Goal: Information Seeking & Learning: Check status

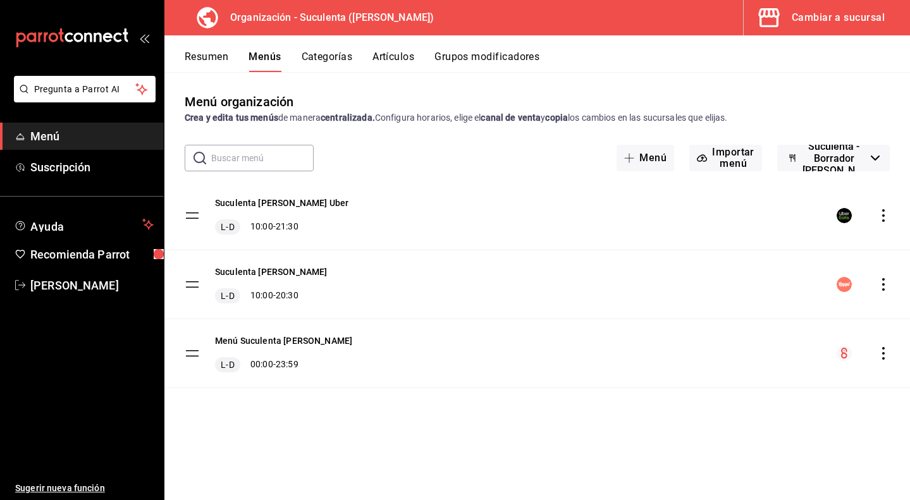
click at [795, 25] on div "Cambiar a sucursal" at bounding box center [838, 18] width 93 height 18
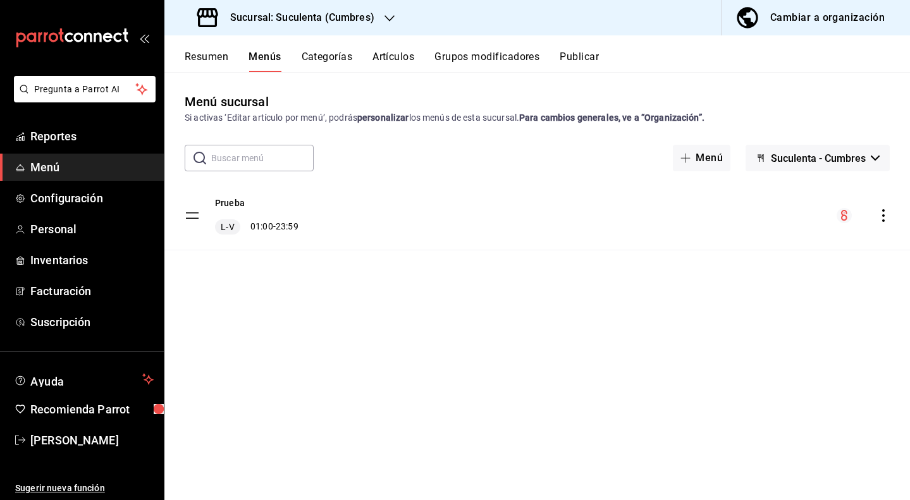
click at [358, 23] on h3 "Sucursal: Suculenta (Cumbres)" at bounding box center [297, 17] width 154 height 15
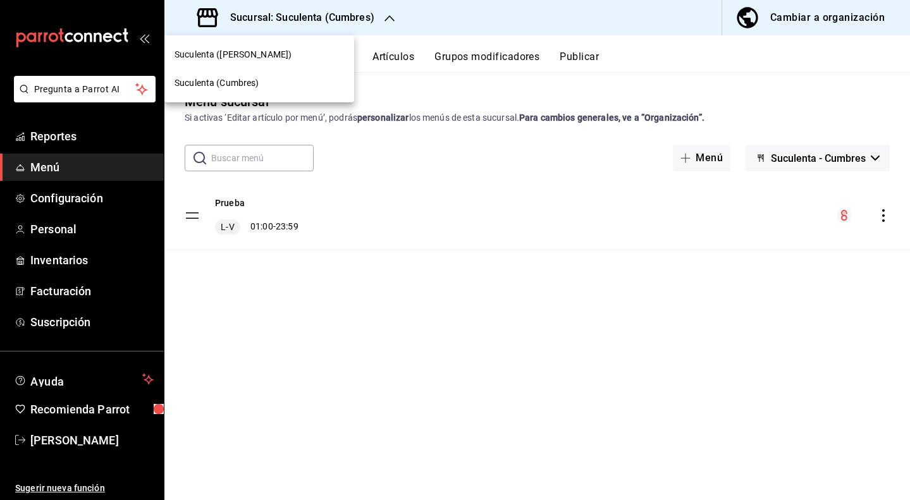
click at [255, 53] on div "Suculenta ([PERSON_NAME])" at bounding box center [260, 54] width 170 height 13
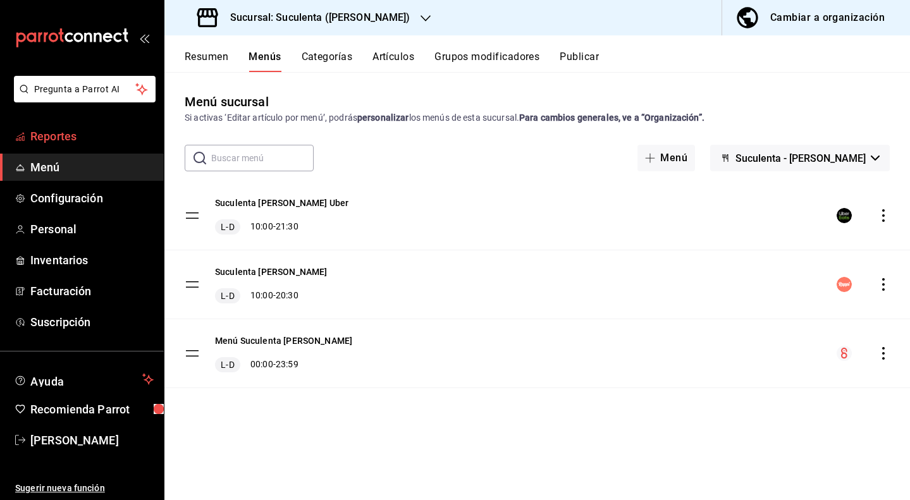
click at [84, 142] on span "Reportes" at bounding box center [91, 136] width 123 height 17
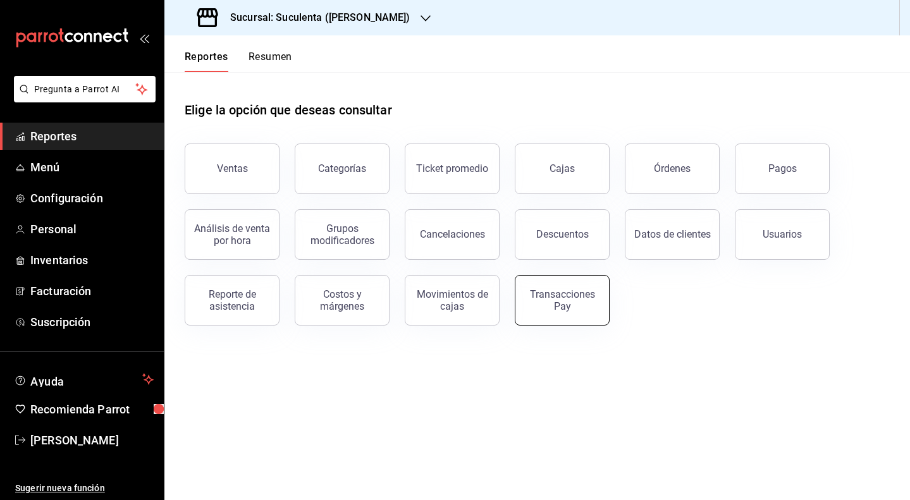
click at [573, 315] on button "Transacciones Pay" at bounding box center [562, 300] width 95 height 51
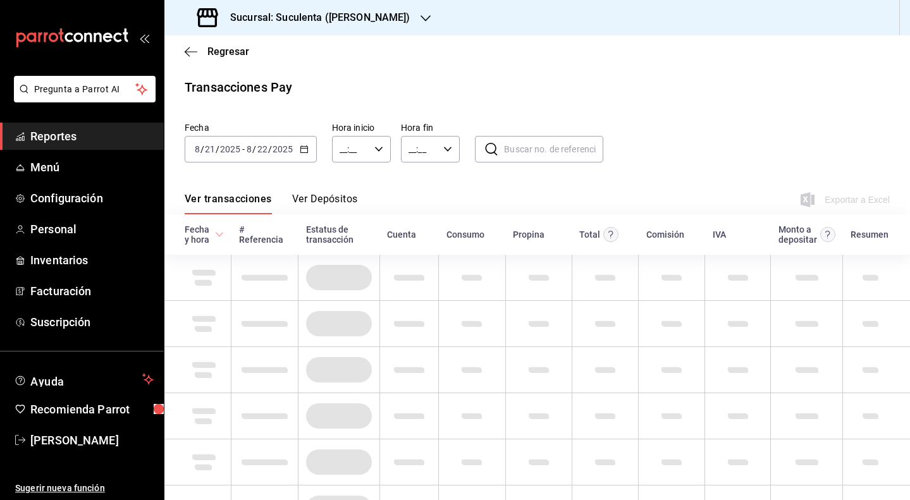
type input "00:00"
type input "23:59"
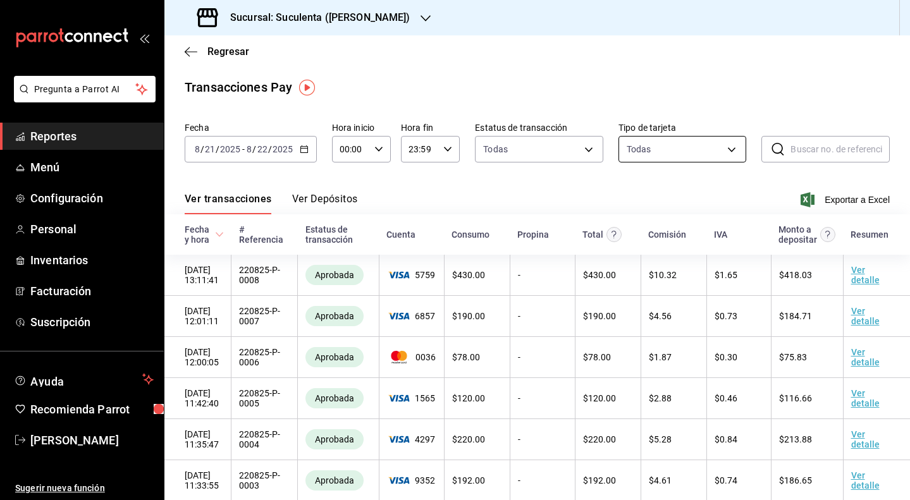
click at [638, 161] on body "Pregunta a Parrot AI Reportes Menú Configuración Personal Inventarios Facturaci…" at bounding box center [455, 250] width 910 height 500
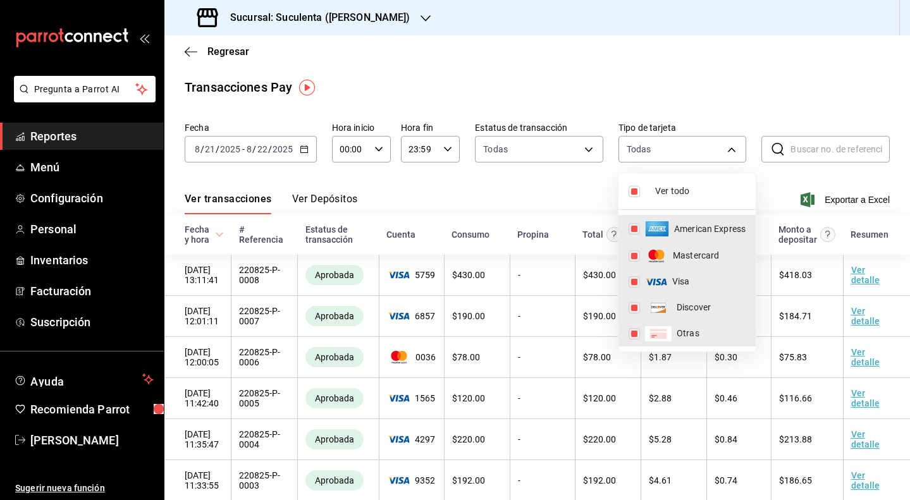
click at [573, 136] on div at bounding box center [455, 250] width 910 height 500
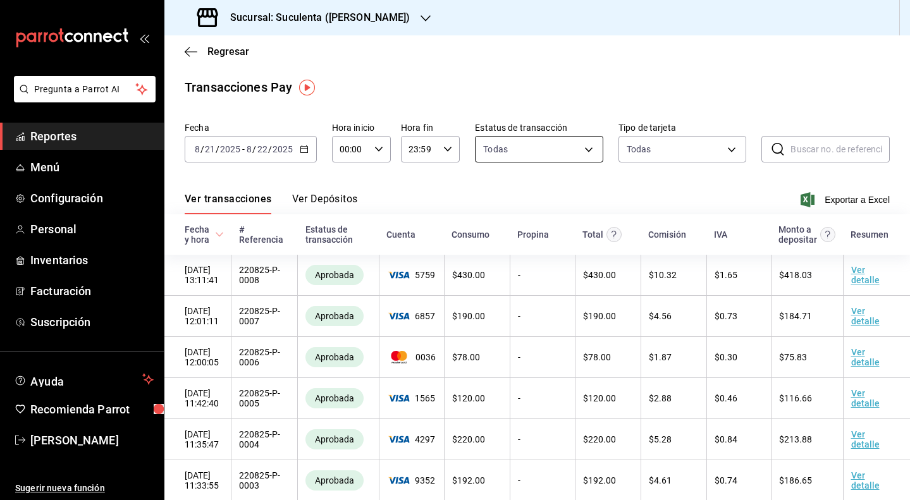
click at [574, 146] on body "Pregunta a Parrot AI Reportes Menú Configuración Personal Inventarios Facturaci…" at bounding box center [455, 250] width 910 height 500
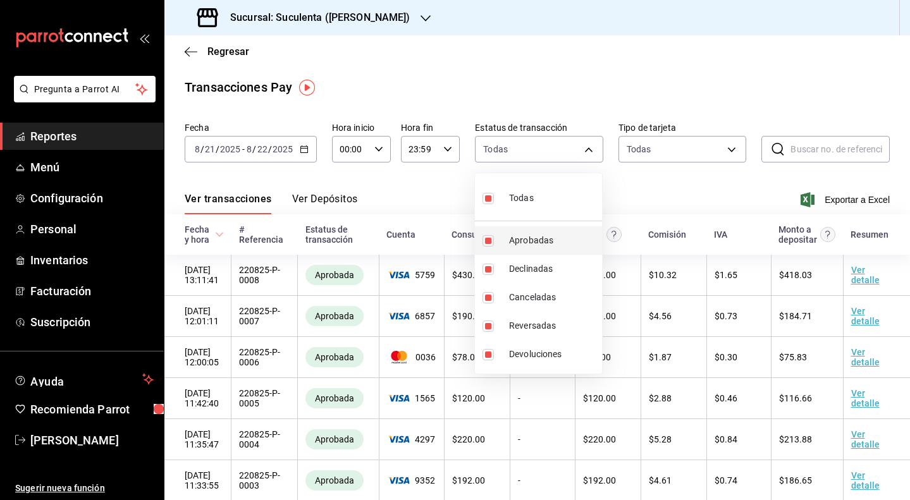
click at [491, 240] on input "checkbox" at bounding box center [488, 240] width 11 height 11
checkbox input "false"
type input "failed,canceled,reversed,refunded"
checkbox input "false"
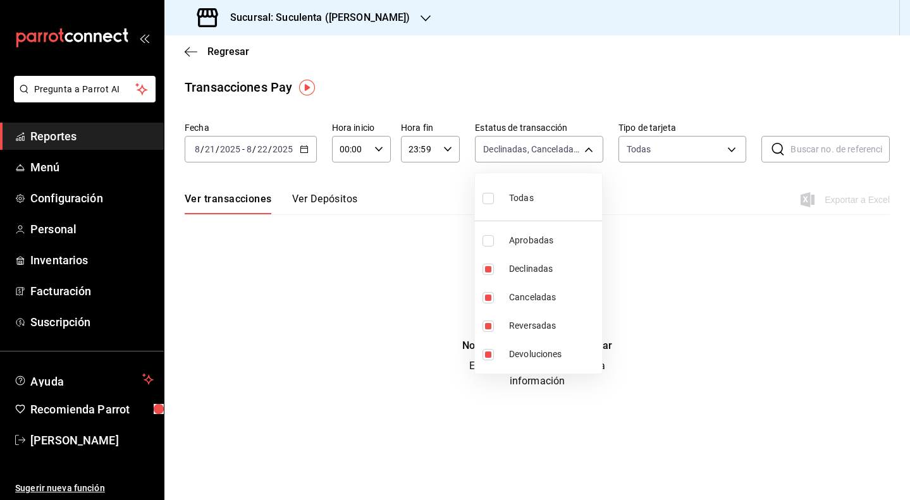
click at [491, 240] on input "checkbox" at bounding box center [488, 240] width 11 height 11
checkbox input "true"
type input "failed,canceled,reversed,refunded,approved"
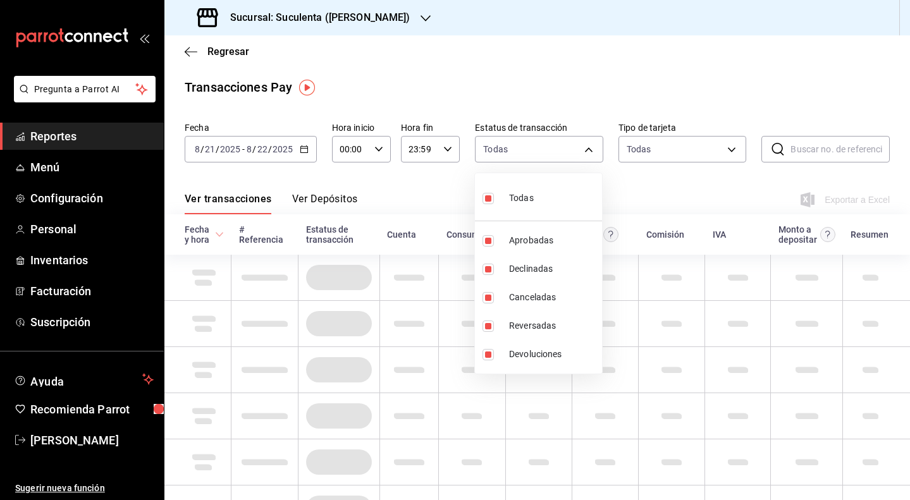
click at [490, 202] on input "checkbox" at bounding box center [488, 198] width 11 height 11
checkbox input "false"
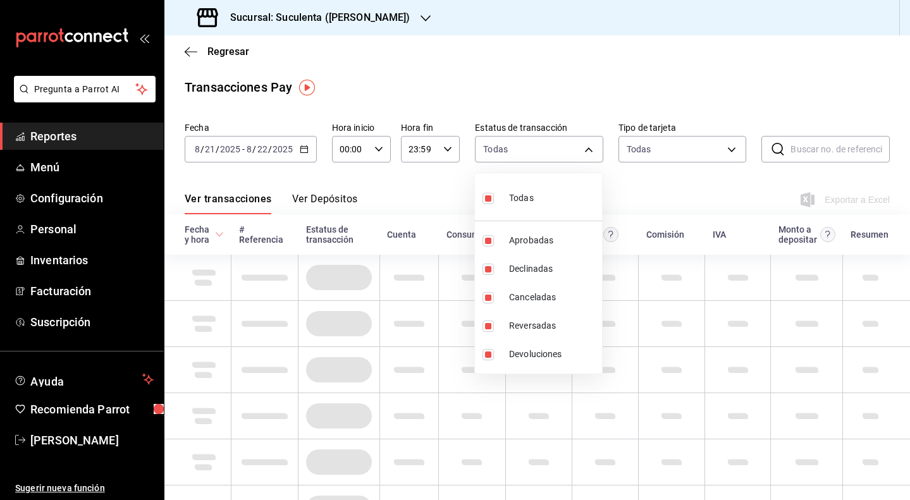
checkbox input "false"
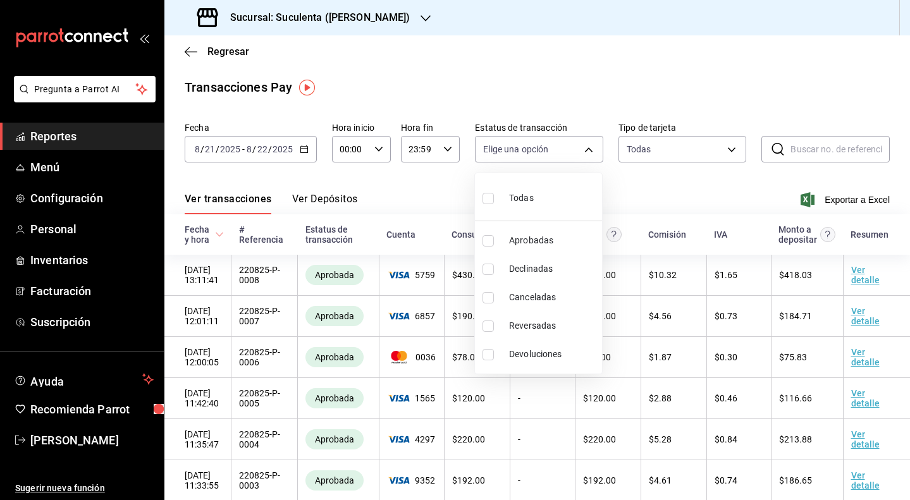
click at [489, 238] on input "checkbox" at bounding box center [488, 240] width 11 height 11
checkbox input "true"
type input "approved"
click at [643, 185] on div at bounding box center [455, 250] width 910 height 500
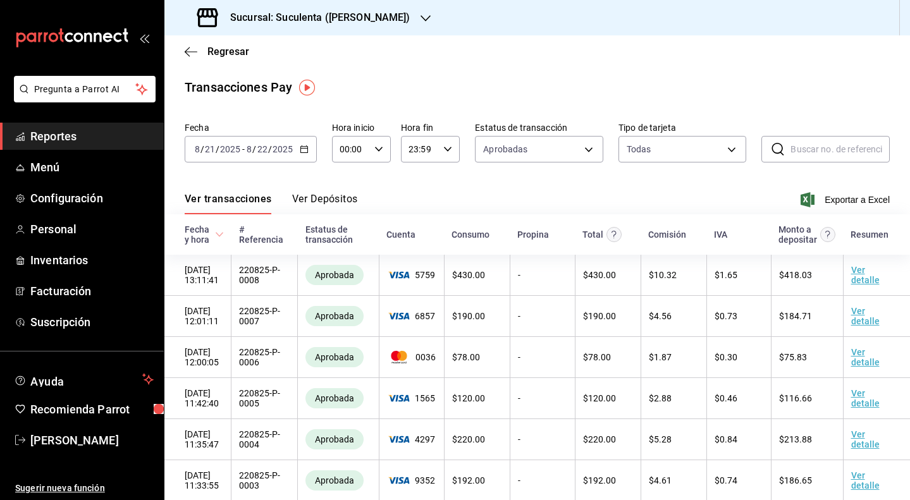
click at [300, 150] on icon "button" at bounding box center [304, 149] width 9 height 9
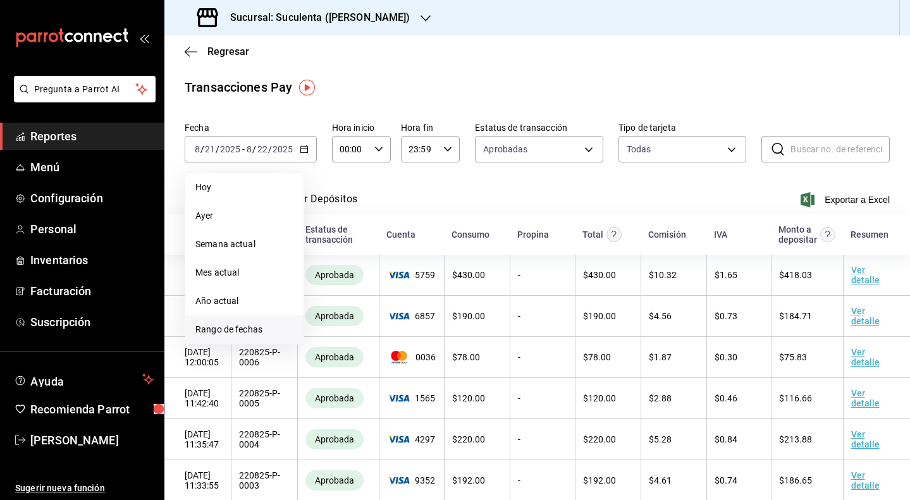
click at [245, 325] on span "Rango de fechas" at bounding box center [244, 329] width 98 height 13
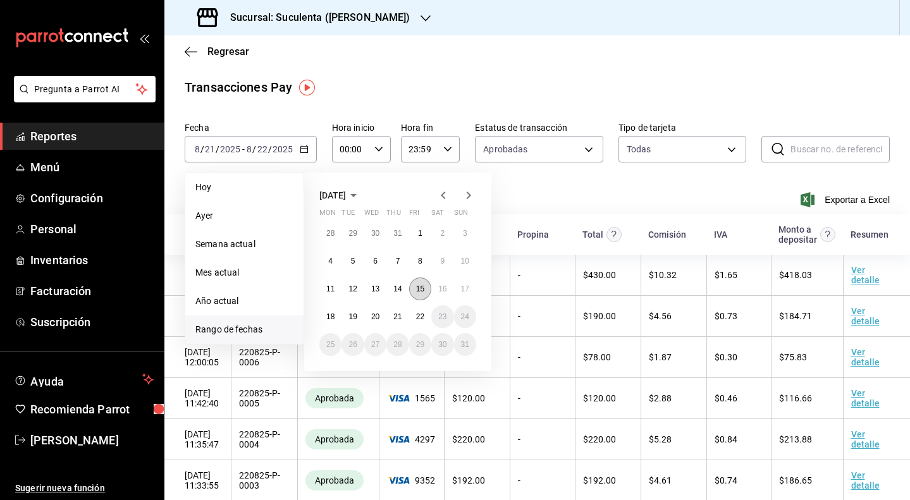
click at [418, 290] on abbr "15" at bounding box center [420, 289] width 8 height 9
click at [402, 313] on abbr "21" at bounding box center [397, 316] width 8 height 9
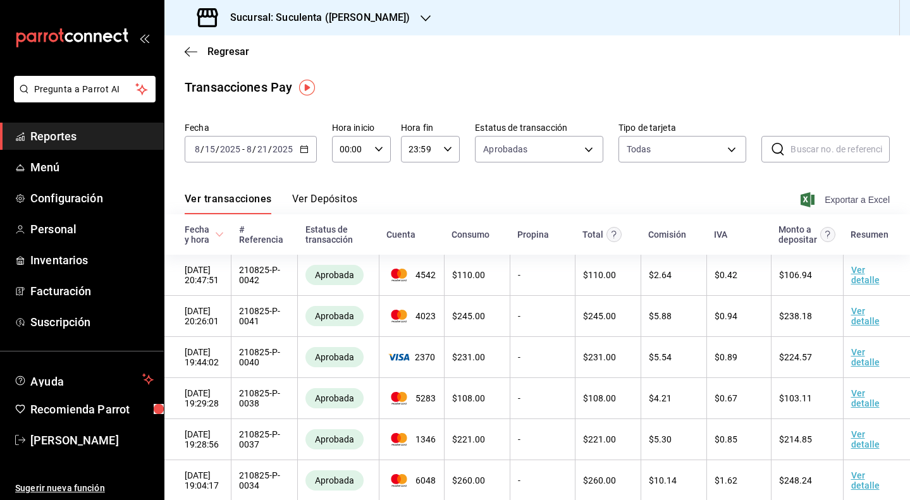
click at [807, 199] on icon "button" at bounding box center [808, 199] width 14 height 15
